Goal: Book appointment/travel/reservation

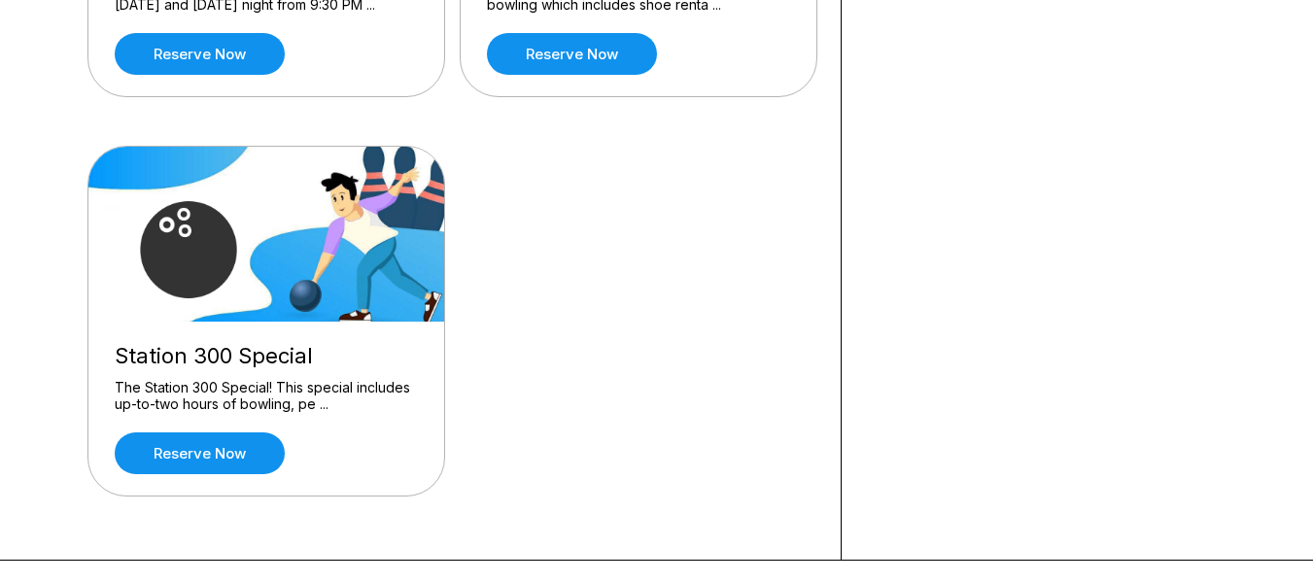
scroll to position [583, 0]
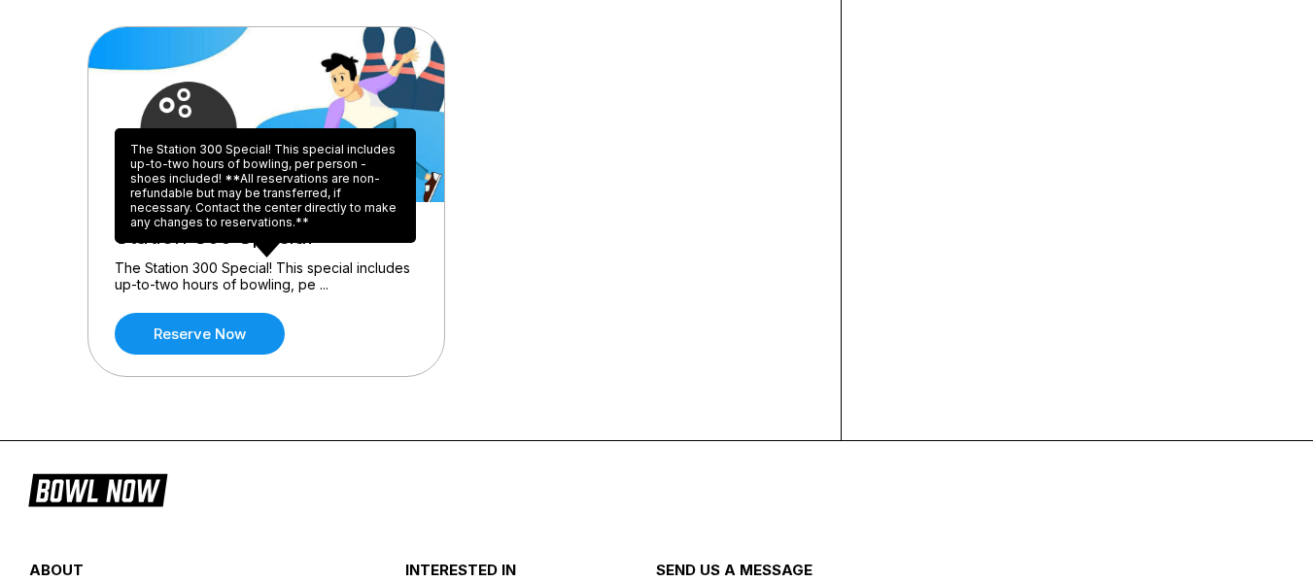
click at [277, 210] on div "The Station 300 Special! This special includes up-to-two hours of bowling, per …" at bounding box center [265, 185] width 301 height 115
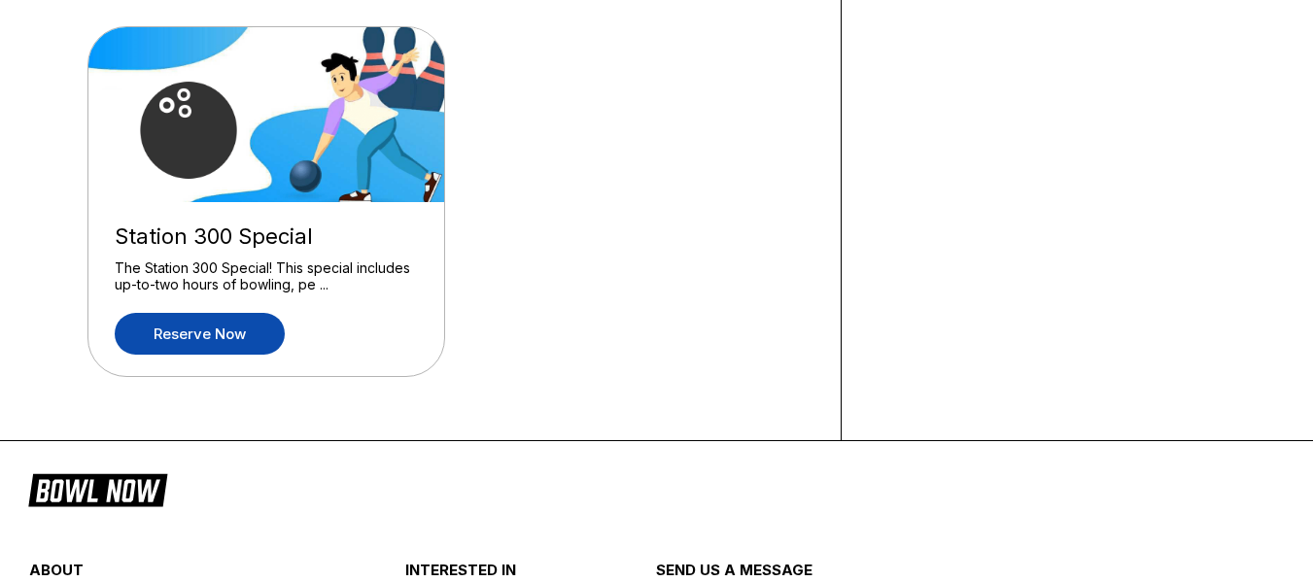
click at [212, 343] on link "Reserve now" at bounding box center [200, 334] width 170 height 42
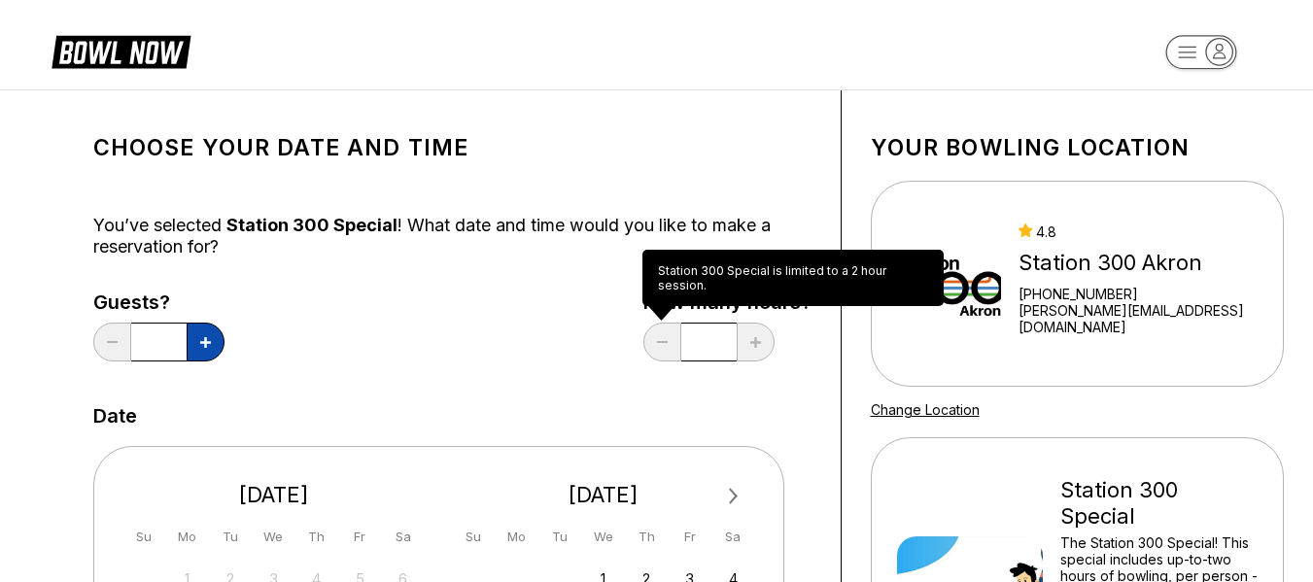
click at [200, 347] on icon at bounding box center [205, 342] width 11 height 11
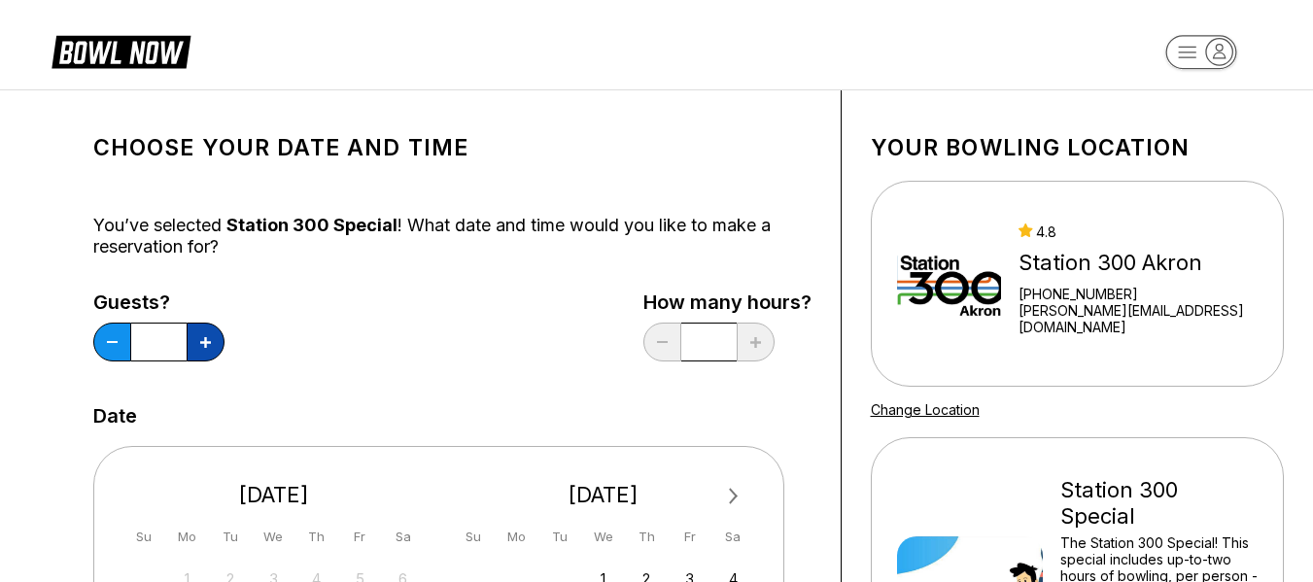
click at [200, 347] on icon at bounding box center [205, 342] width 11 height 11
type input "*"
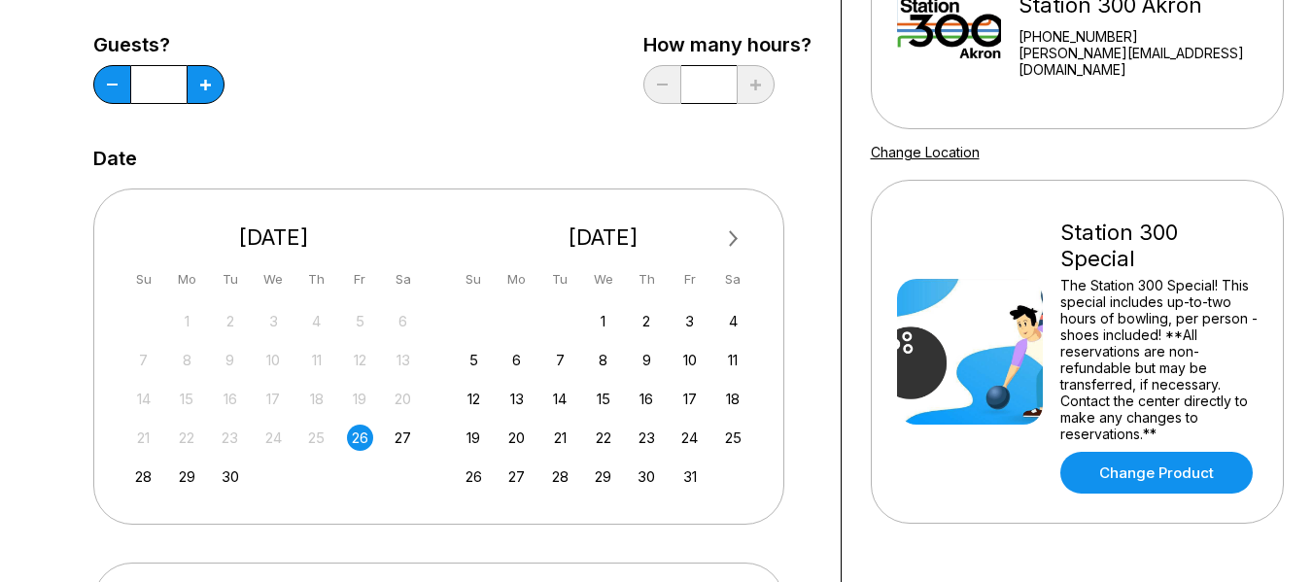
scroll to position [292, 0]
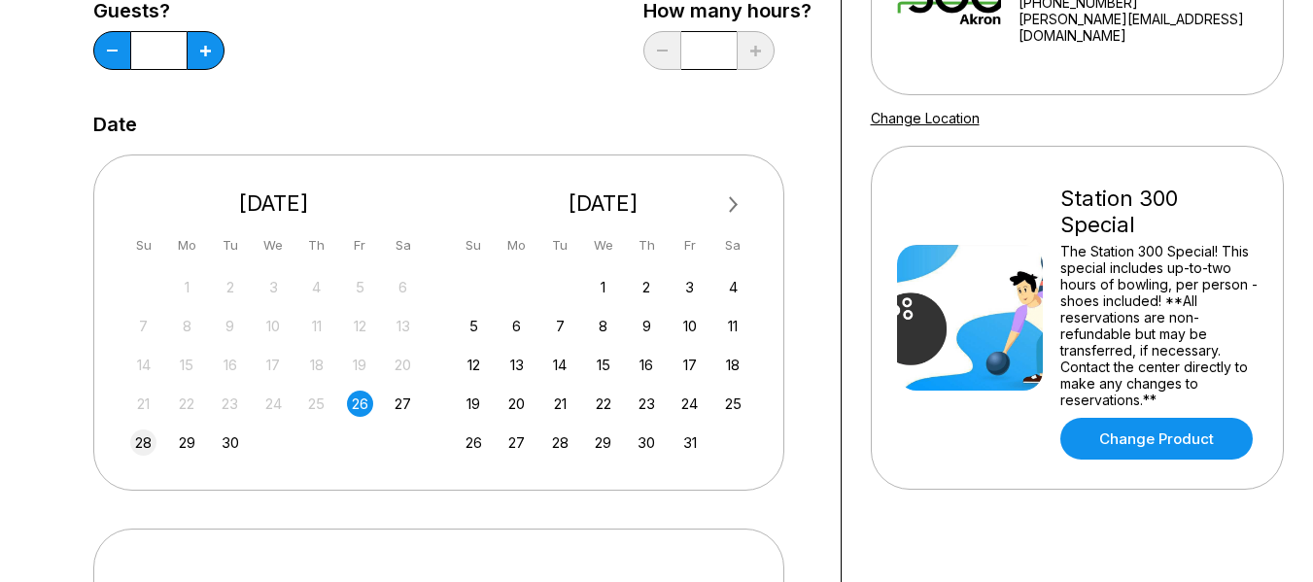
click at [143, 447] on div "28" at bounding box center [143, 443] width 26 height 26
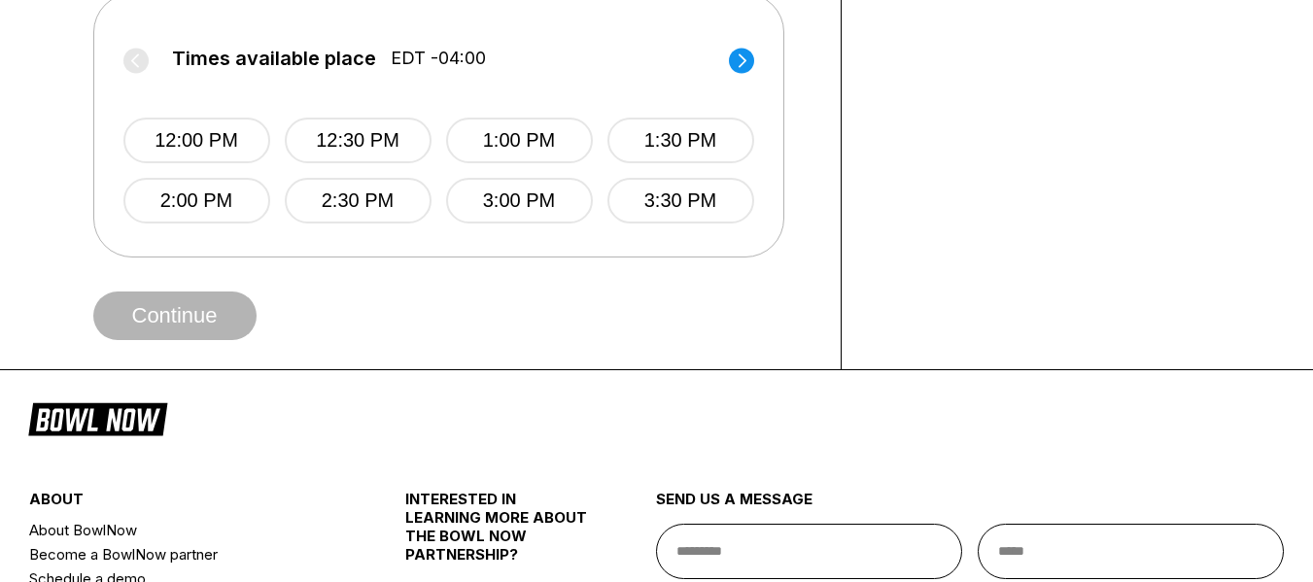
scroll to position [875, 0]
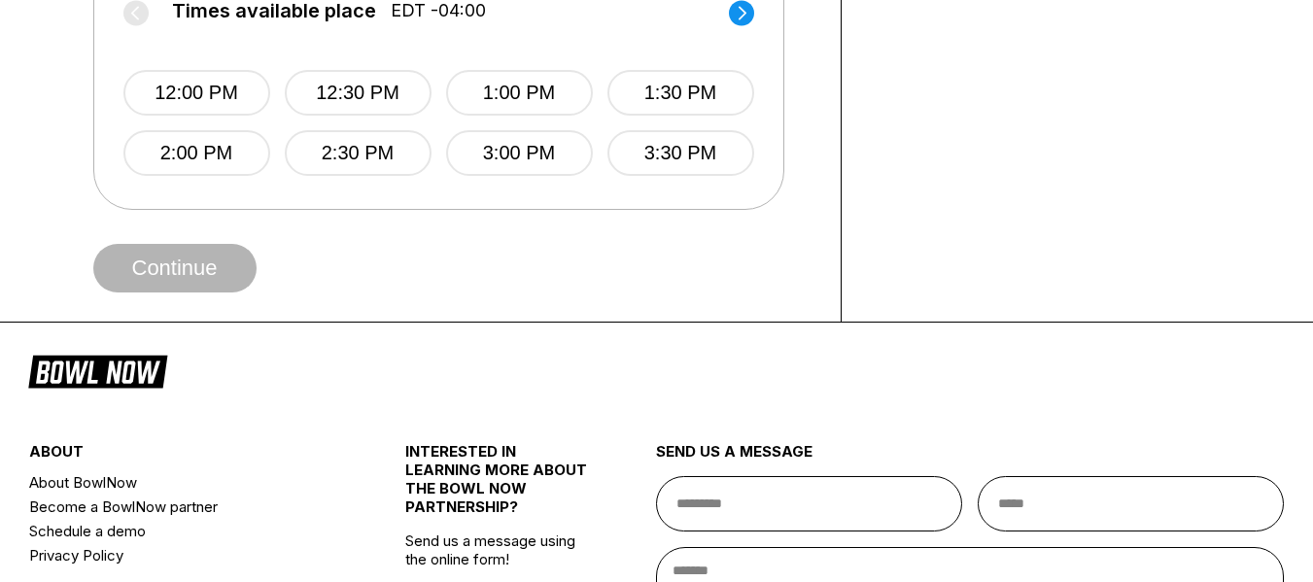
click at [743, 20] on circle at bounding box center [741, 12] width 25 height 25
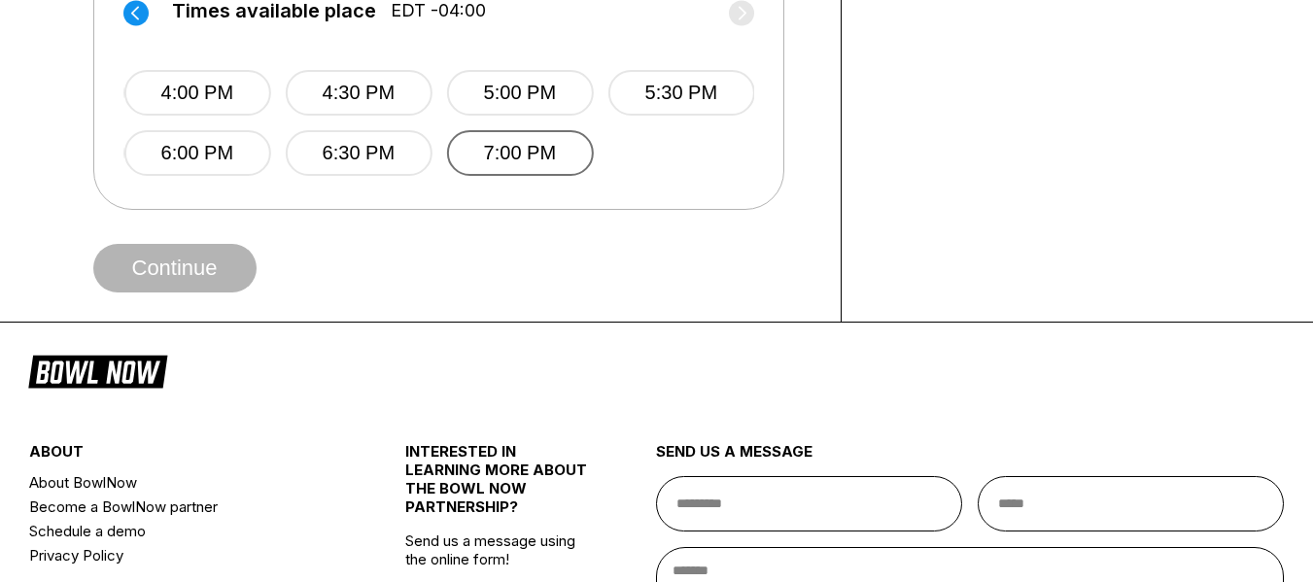
click at [513, 150] on button "7:00 PM" at bounding box center [519, 153] width 147 height 46
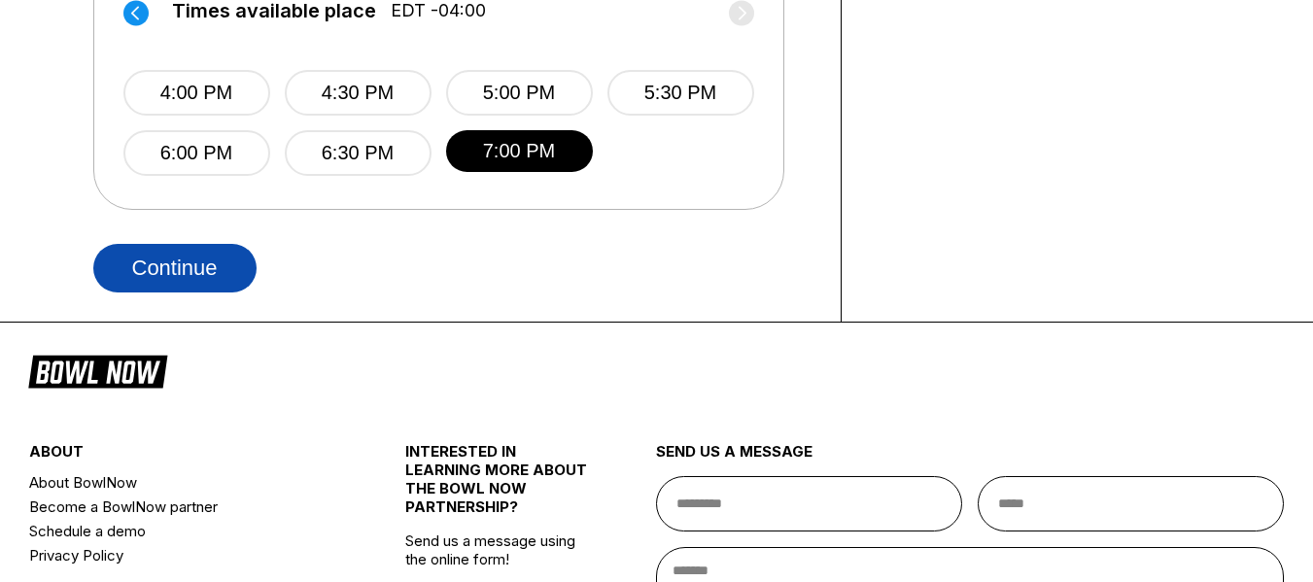
click at [174, 274] on button "Continue" at bounding box center [174, 268] width 163 height 49
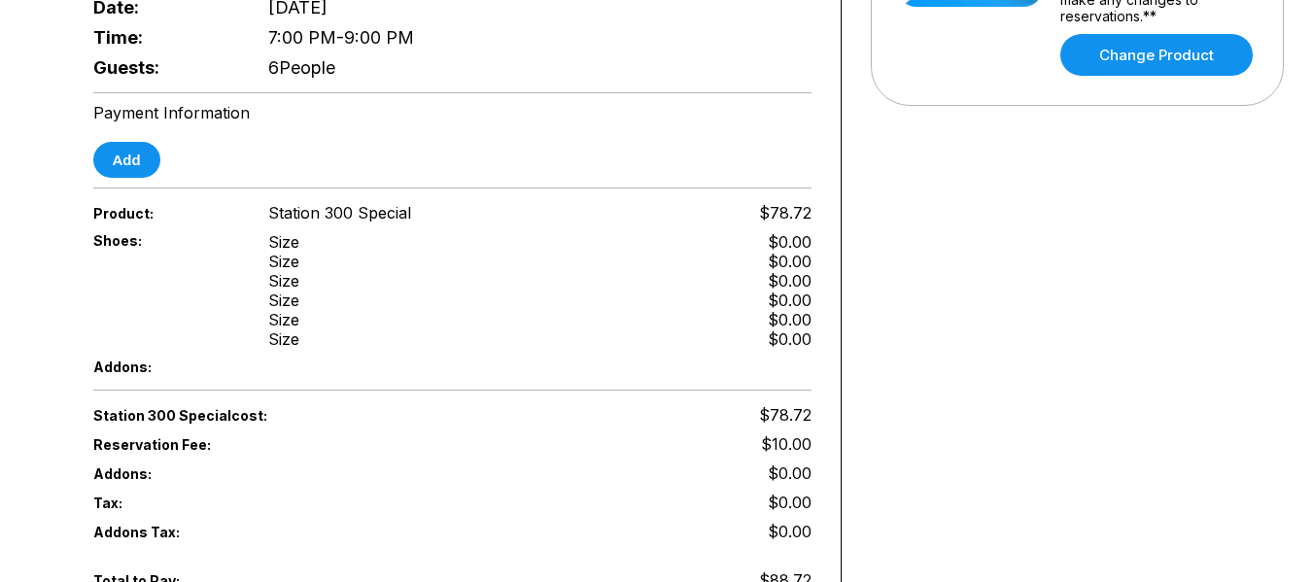
scroll to position [583, 0]
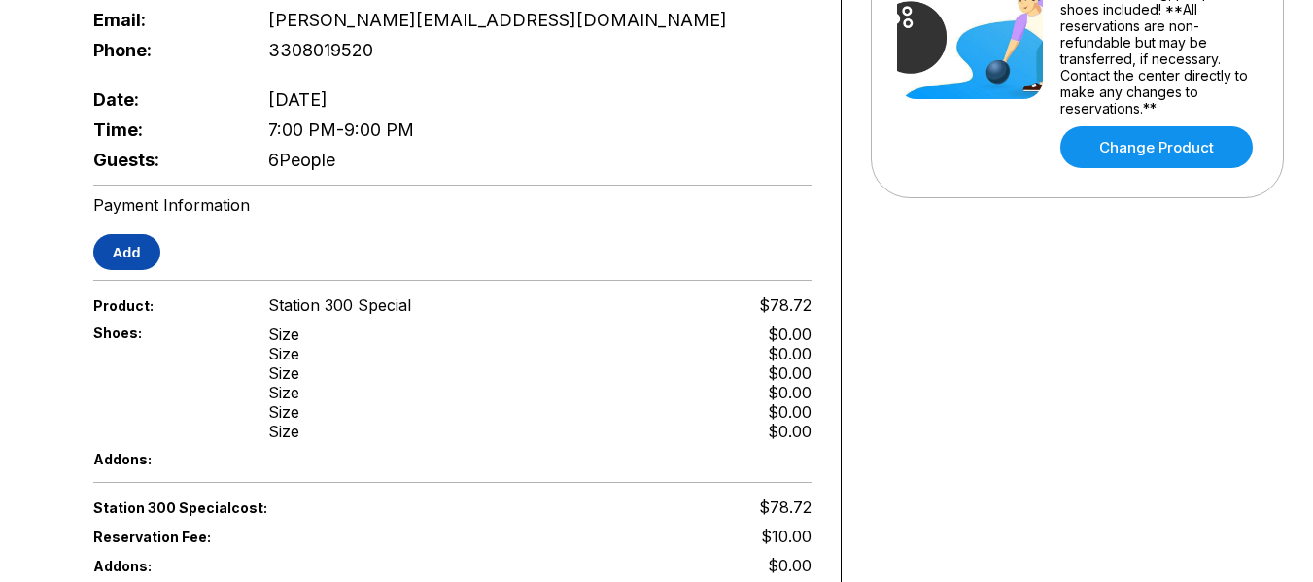
click at [124, 242] on button "Add" at bounding box center [126, 252] width 67 height 36
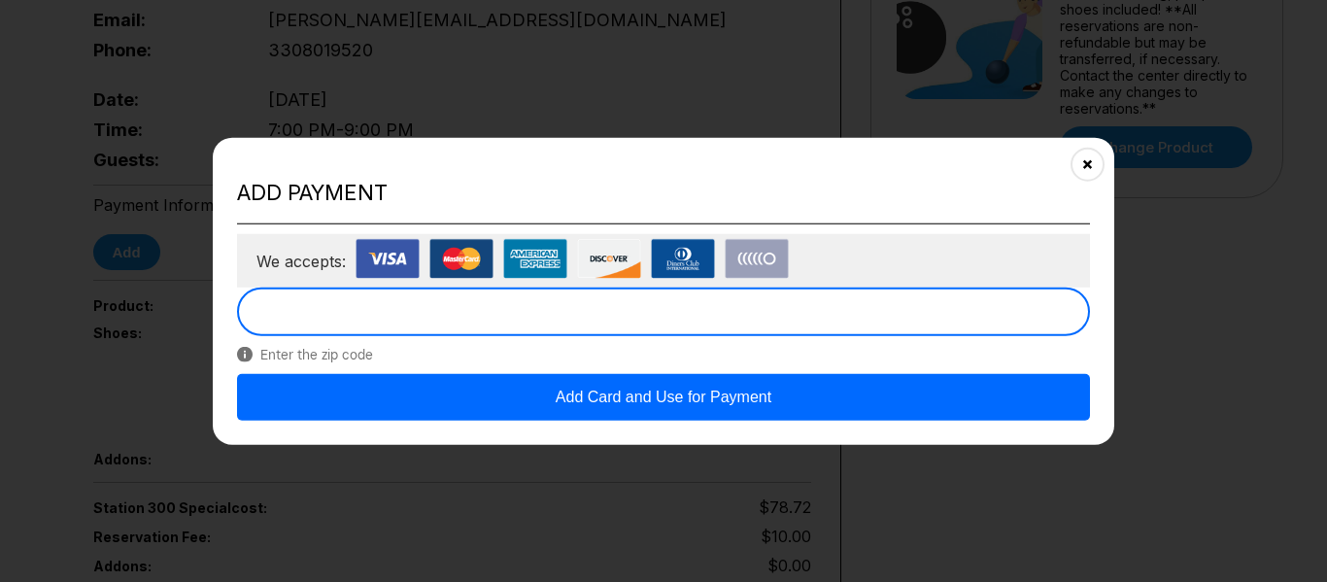
click at [661, 395] on button "Add Card and Use for Payment" at bounding box center [663, 397] width 853 height 47
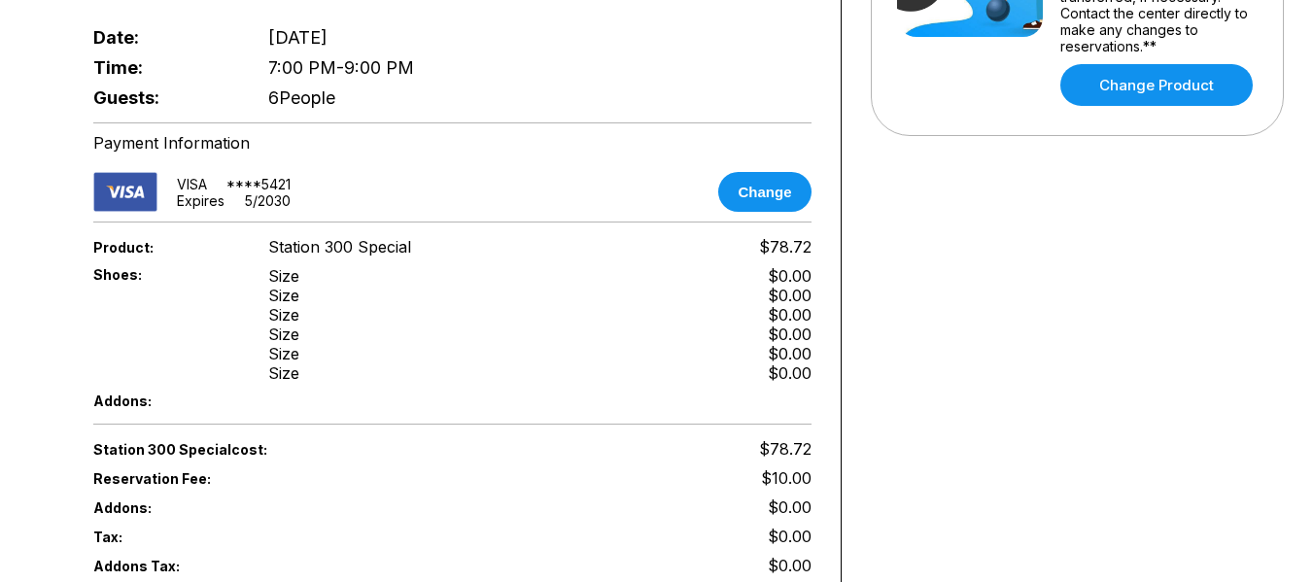
scroll to position [875, 0]
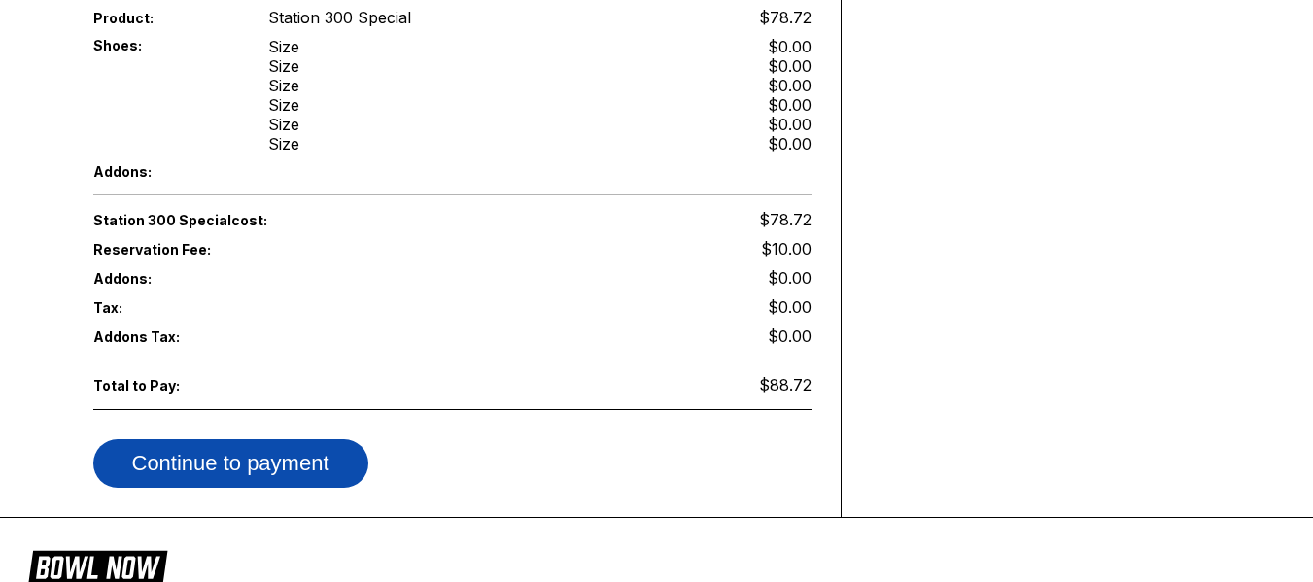
click at [274, 442] on button "Continue to payment" at bounding box center [230, 463] width 275 height 49
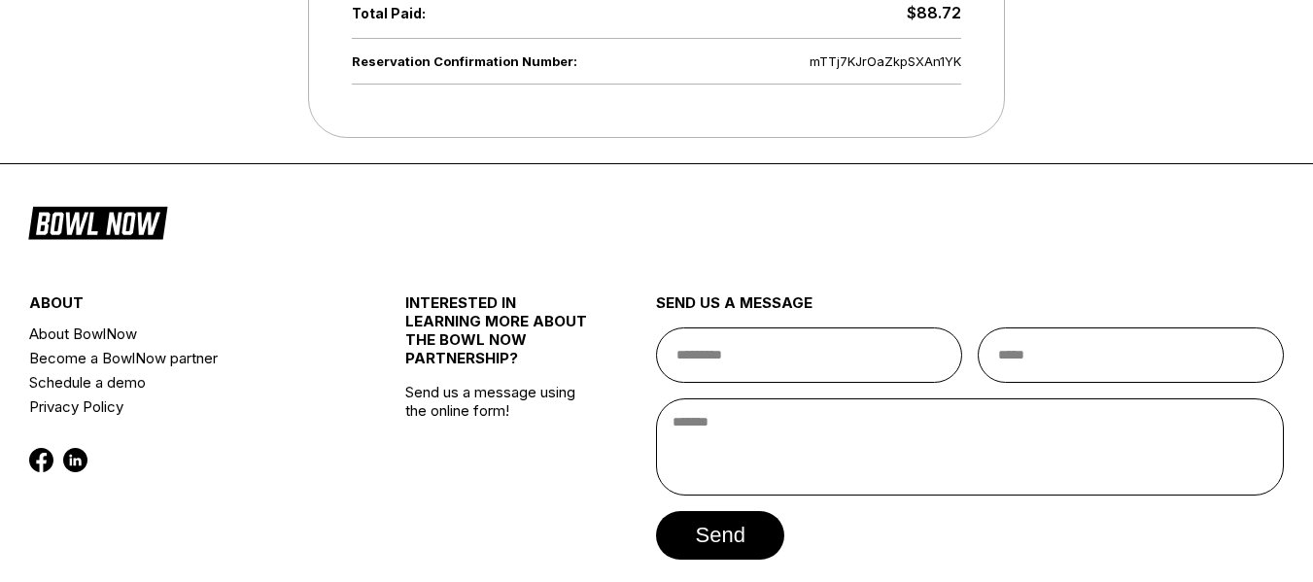
scroll to position [1000, 0]
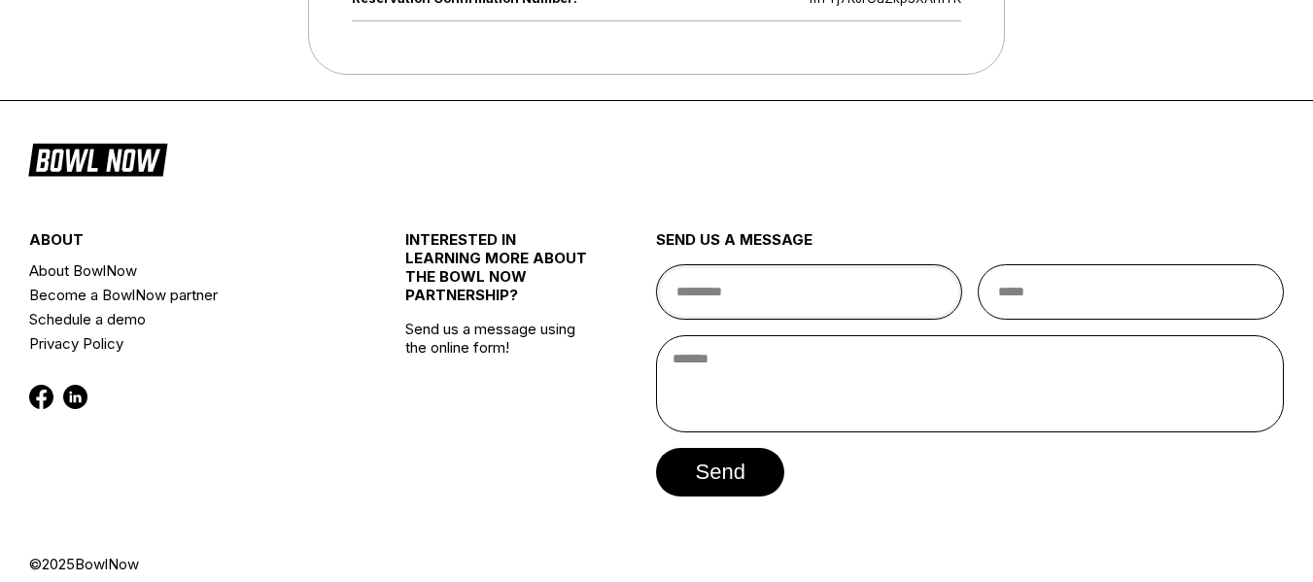
click at [705, 264] on input "text" at bounding box center [809, 291] width 306 height 55
type input "**********"
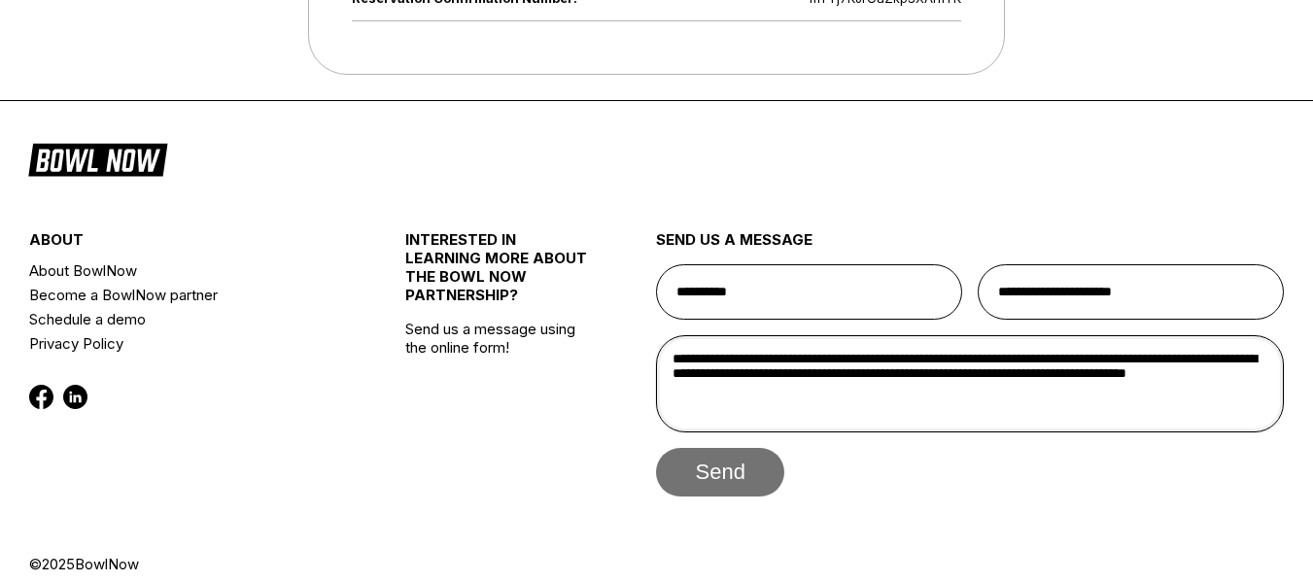
type textarea "**********"
click at [736, 459] on button "send" at bounding box center [719, 472] width 127 height 49
